Goal: Transaction & Acquisition: Purchase product/service

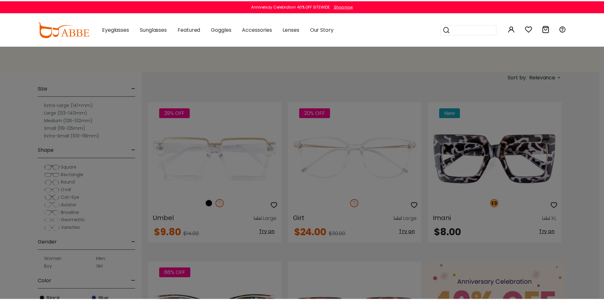
scroll to position [95, 0]
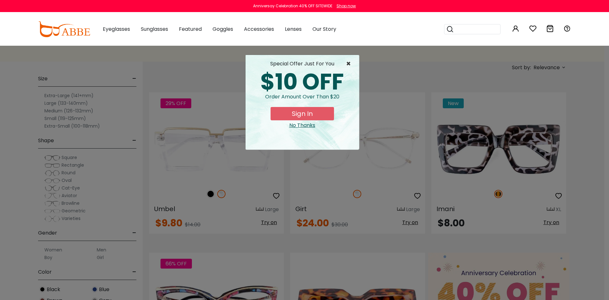
click at [348, 65] on span "×" at bounding box center [350, 64] width 8 height 8
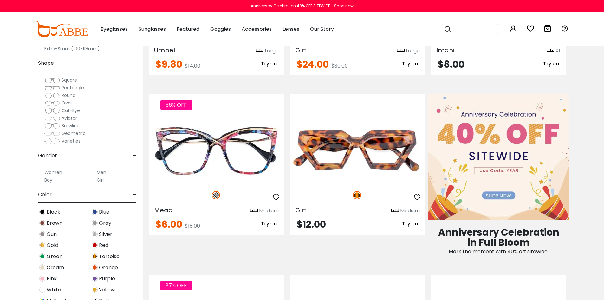
scroll to position [0, 0]
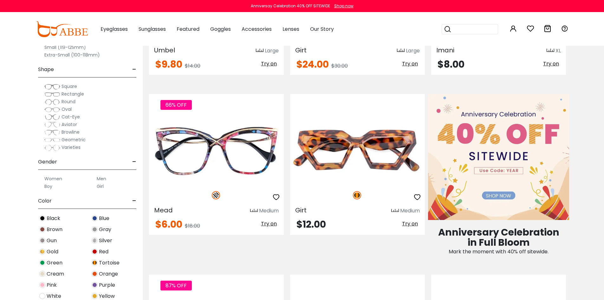
click at [101, 186] on label "Girl" at bounding box center [100, 186] width 7 height 8
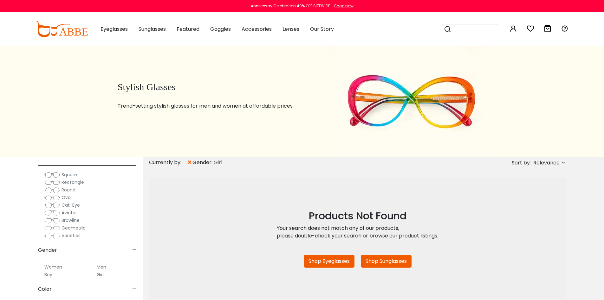
scroll to position [95, 0]
click at [100, 271] on label "Girl" at bounding box center [100, 270] width 7 height 8
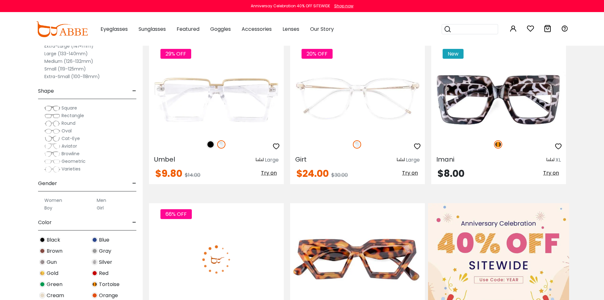
scroll to position [190, 0]
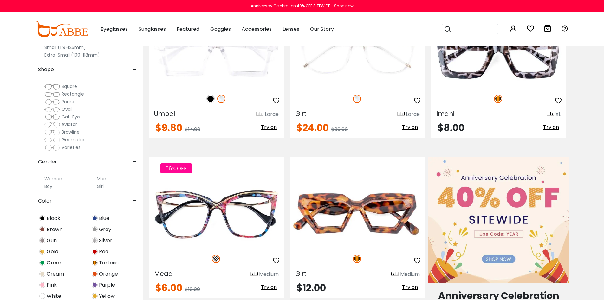
click at [135, 162] on span "-" at bounding box center [134, 161] width 4 height 15
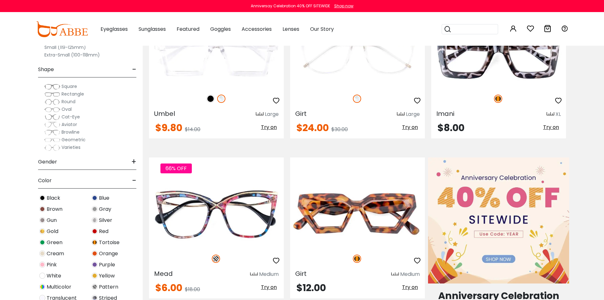
click at [135, 162] on span "+" at bounding box center [133, 161] width 5 height 15
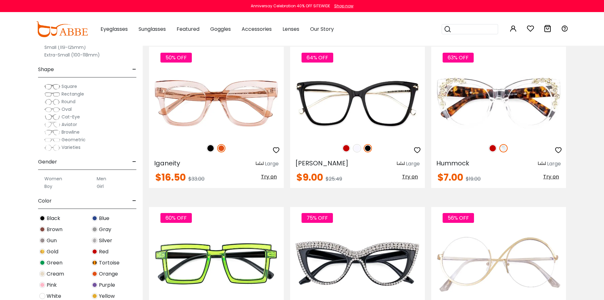
scroll to position [1650, 0]
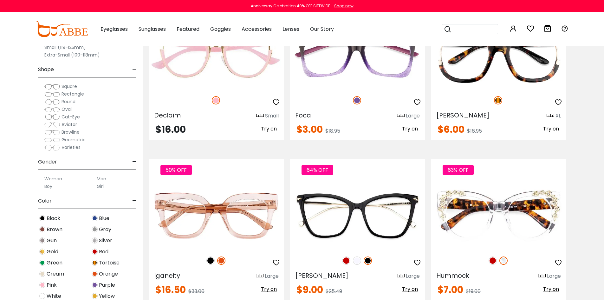
click at [484, 32] on input "search" at bounding box center [474, 29] width 44 height 10
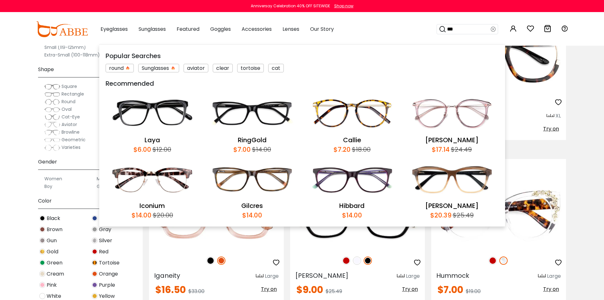
type input "****"
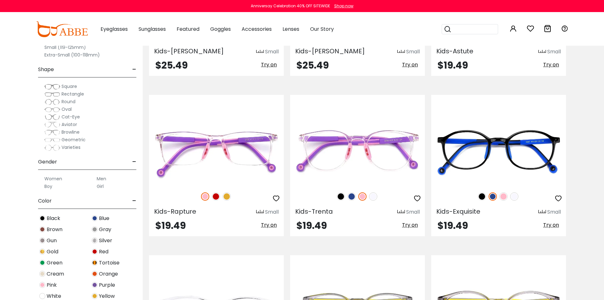
scroll to position [1713, 0]
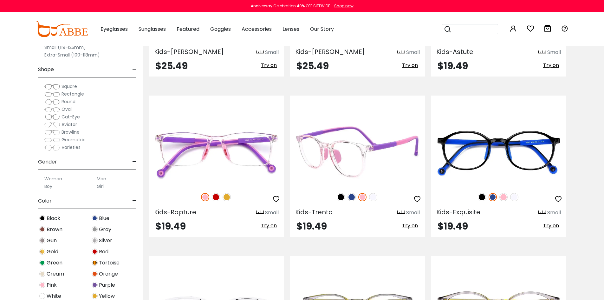
click at [357, 146] on img at bounding box center [357, 152] width 135 height 68
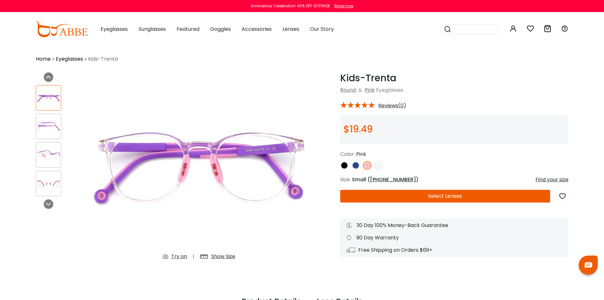
click at [43, 126] on img at bounding box center [48, 126] width 25 height 12
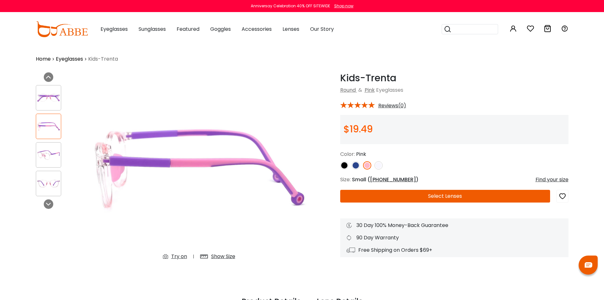
click at [50, 153] on img at bounding box center [48, 155] width 25 height 12
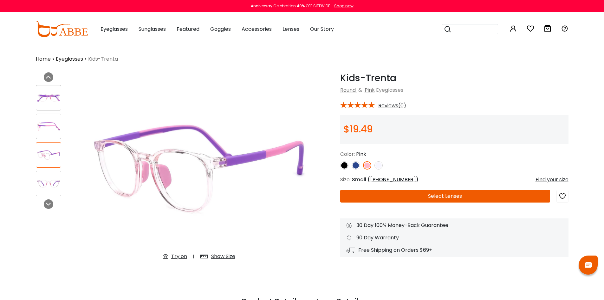
click at [52, 183] on img at bounding box center [48, 183] width 25 height 12
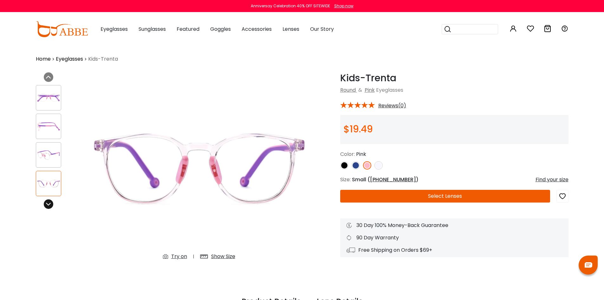
click at [50, 205] on icon at bounding box center [48, 203] width 5 height 5
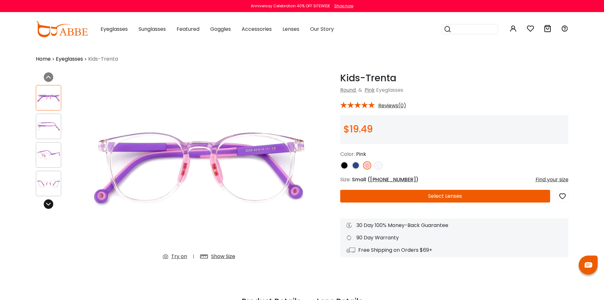
click at [50, 205] on icon at bounding box center [48, 203] width 5 height 5
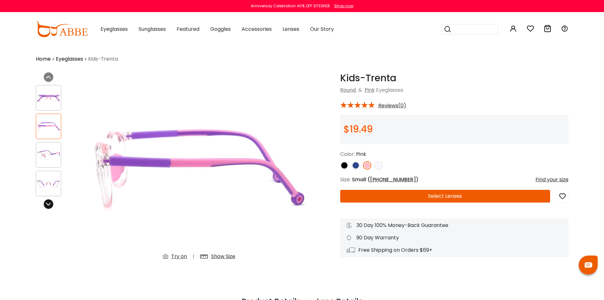
click at [50, 205] on icon at bounding box center [48, 203] width 5 height 5
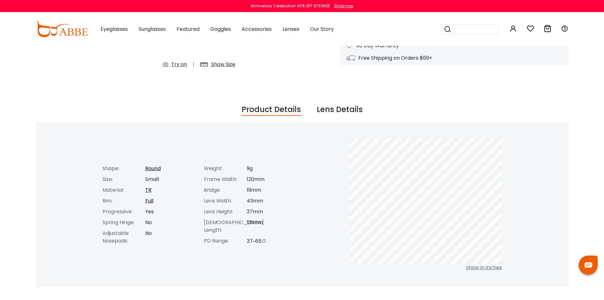
scroll to position [127, 0]
